Goal: Task Accomplishment & Management: Use online tool/utility

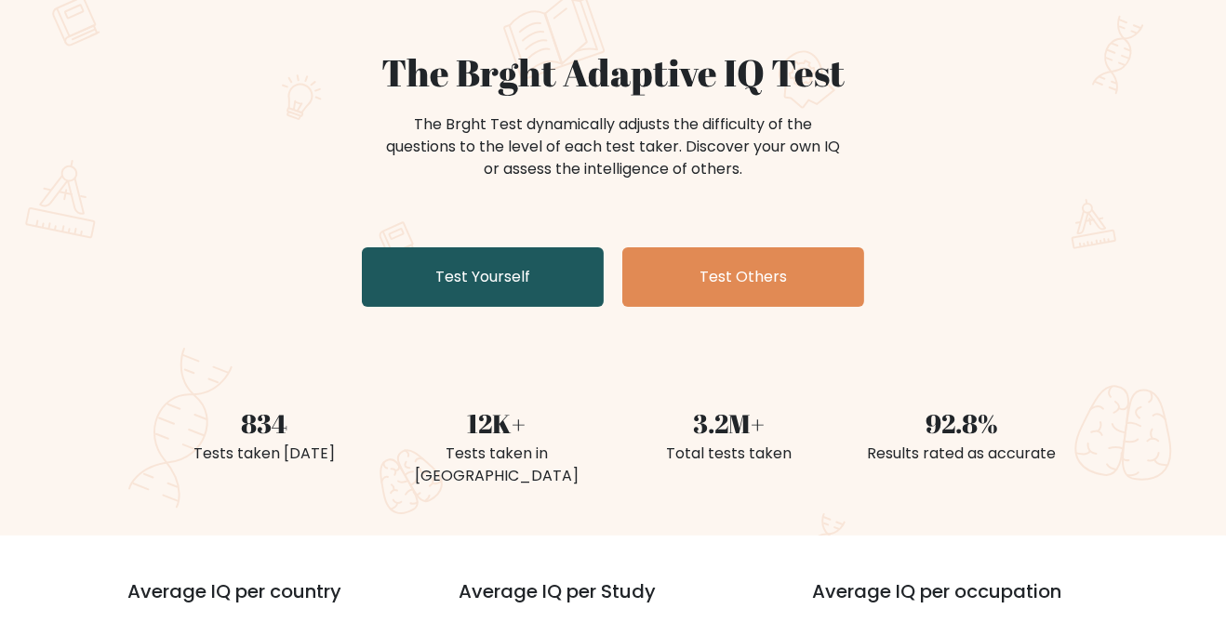
click at [380, 270] on link "Test Yourself" at bounding box center [483, 277] width 242 height 60
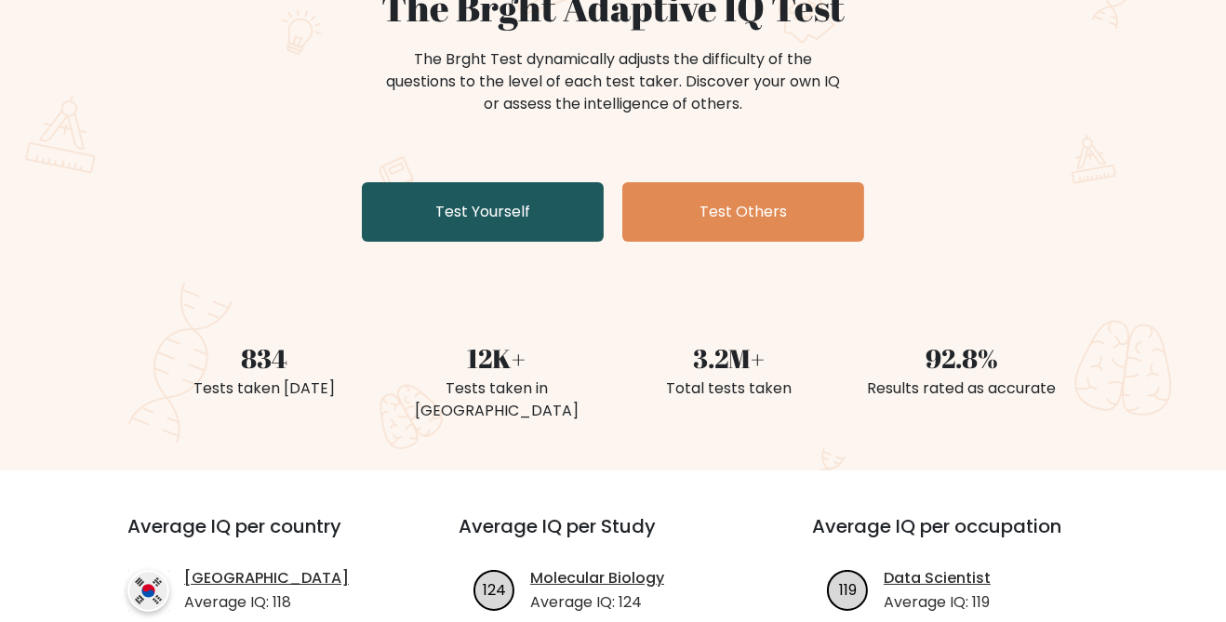
scroll to position [220, 0]
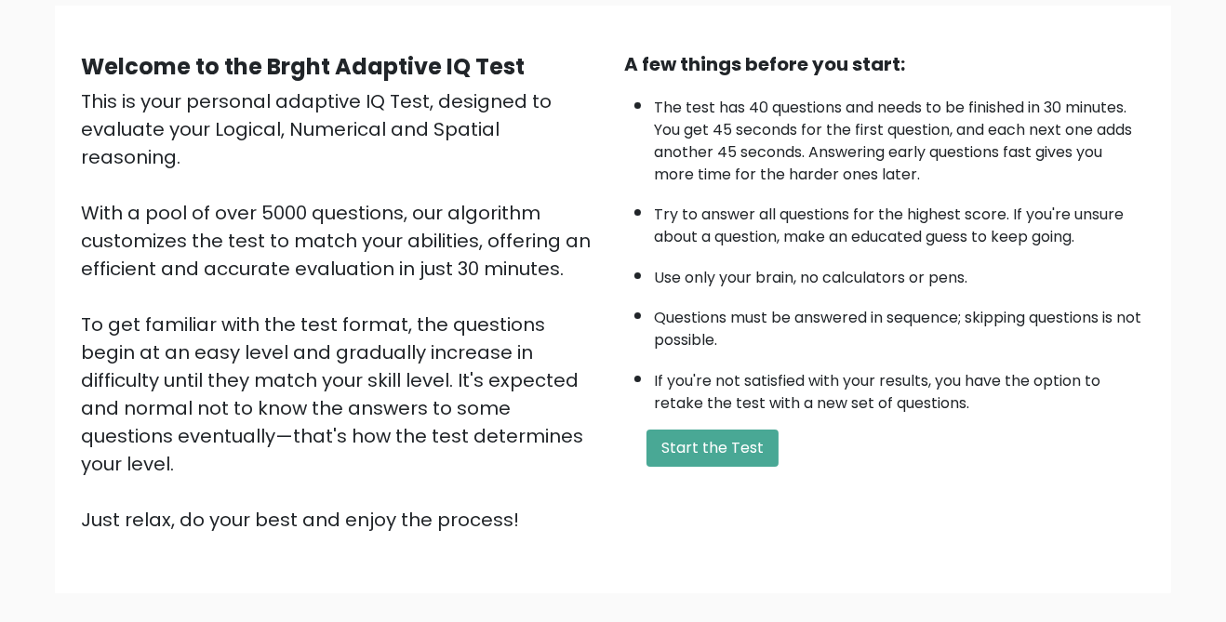
scroll to position [151, 0]
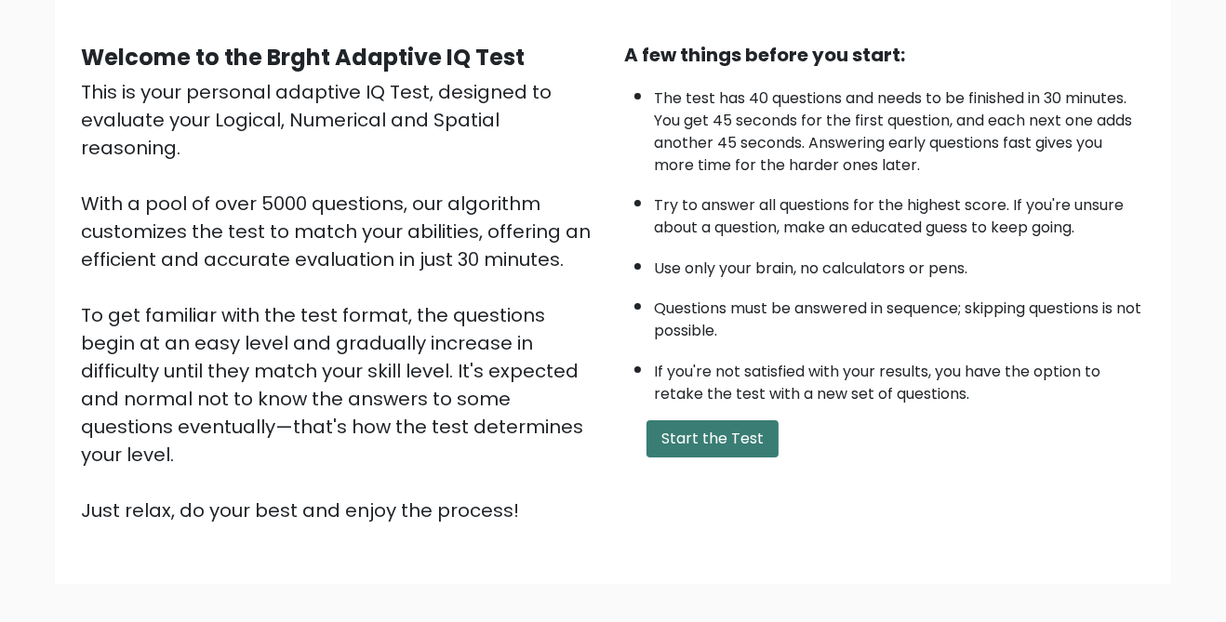
click at [748, 434] on button "Start the Test" at bounding box center [713, 439] width 132 height 37
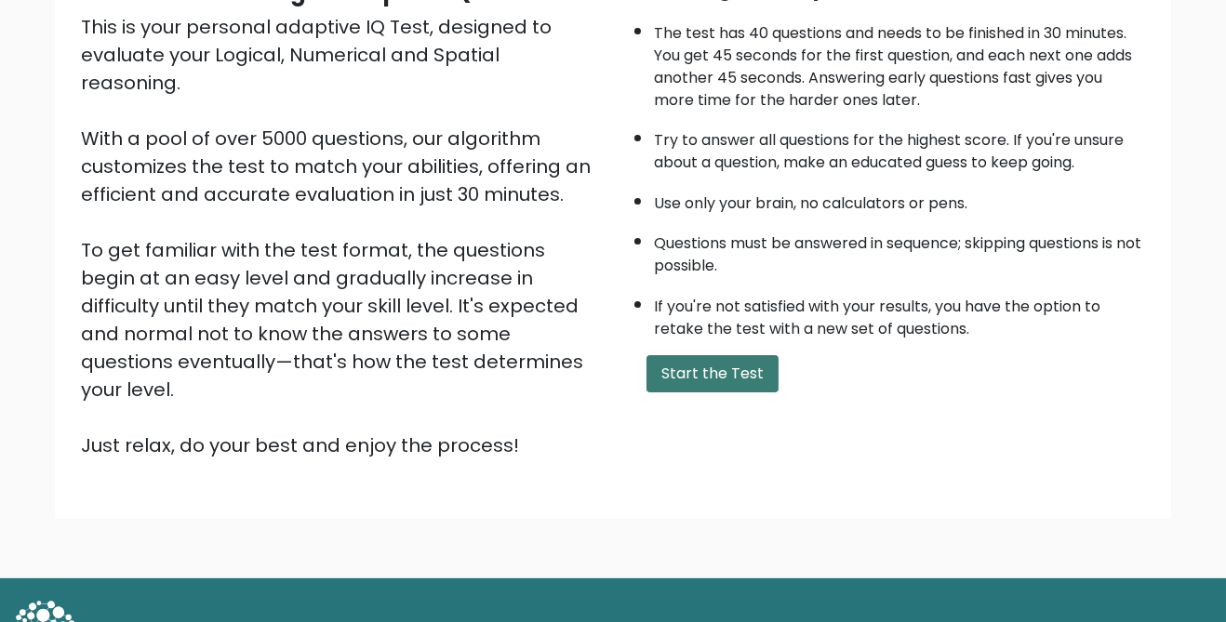
scroll to position [222, 0]
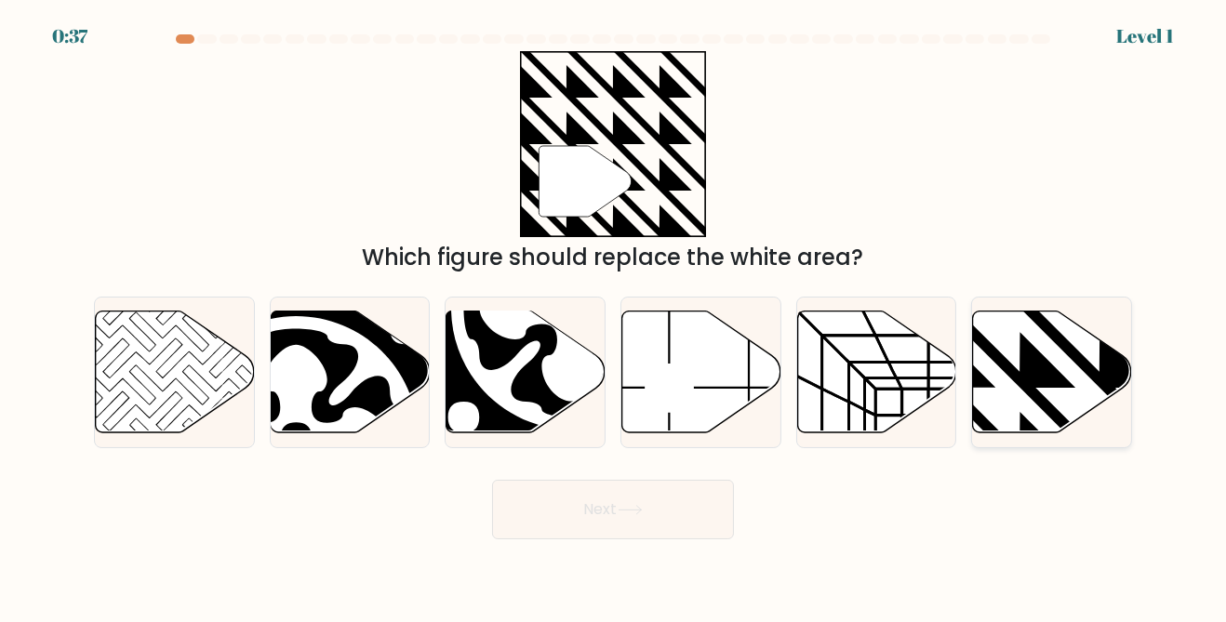
click at [1066, 426] on icon at bounding box center [1052, 373] width 159 height 122
click at [614, 316] on input "f." at bounding box center [613, 314] width 1 height 5
radio input "true"
click at [724, 540] on button "Next" at bounding box center [613, 510] width 242 height 60
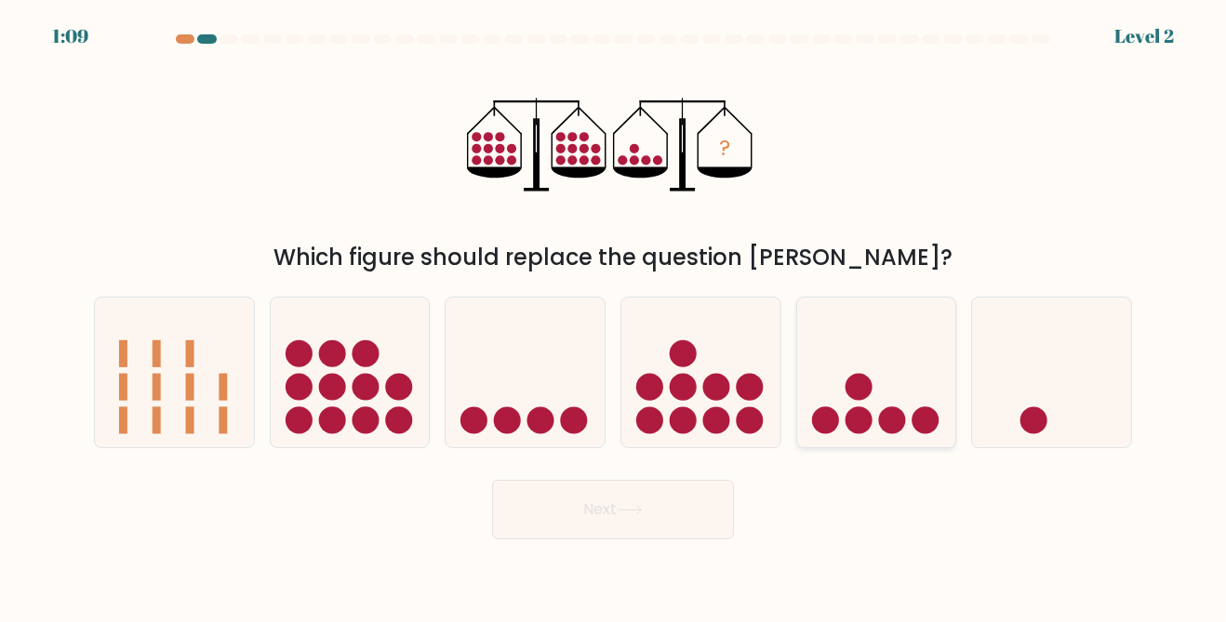
click at [902, 433] on icon at bounding box center [876, 372] width 159 height 131
click at [614, 316] on input "e." at bounding box center [613, 314] width 1 height 5
radio input "true"
click at [732, 540] on button "Next" at bounding box center [613, 510] width 242 height 60
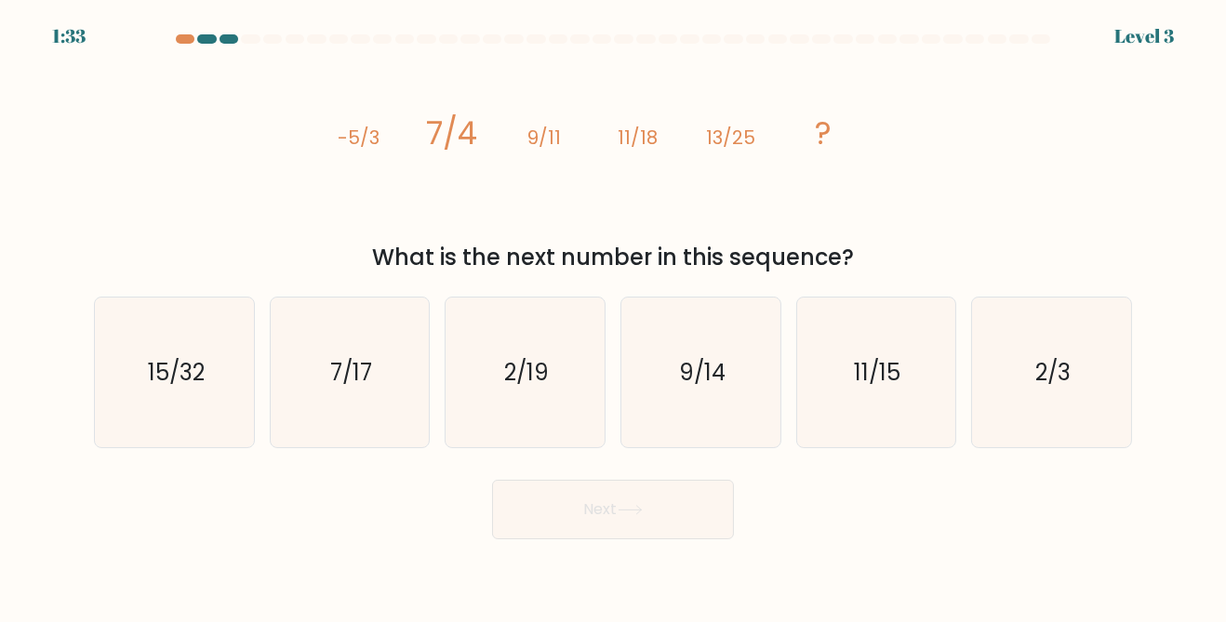
click at [723, 169] on icon "image/svg+xml -5/3 7/4 9/11 11/18 13/25 ?" at bounding box center [613, 144] width 558 height 187
